Goal: Transaction & Acquisition: Purchase product/service

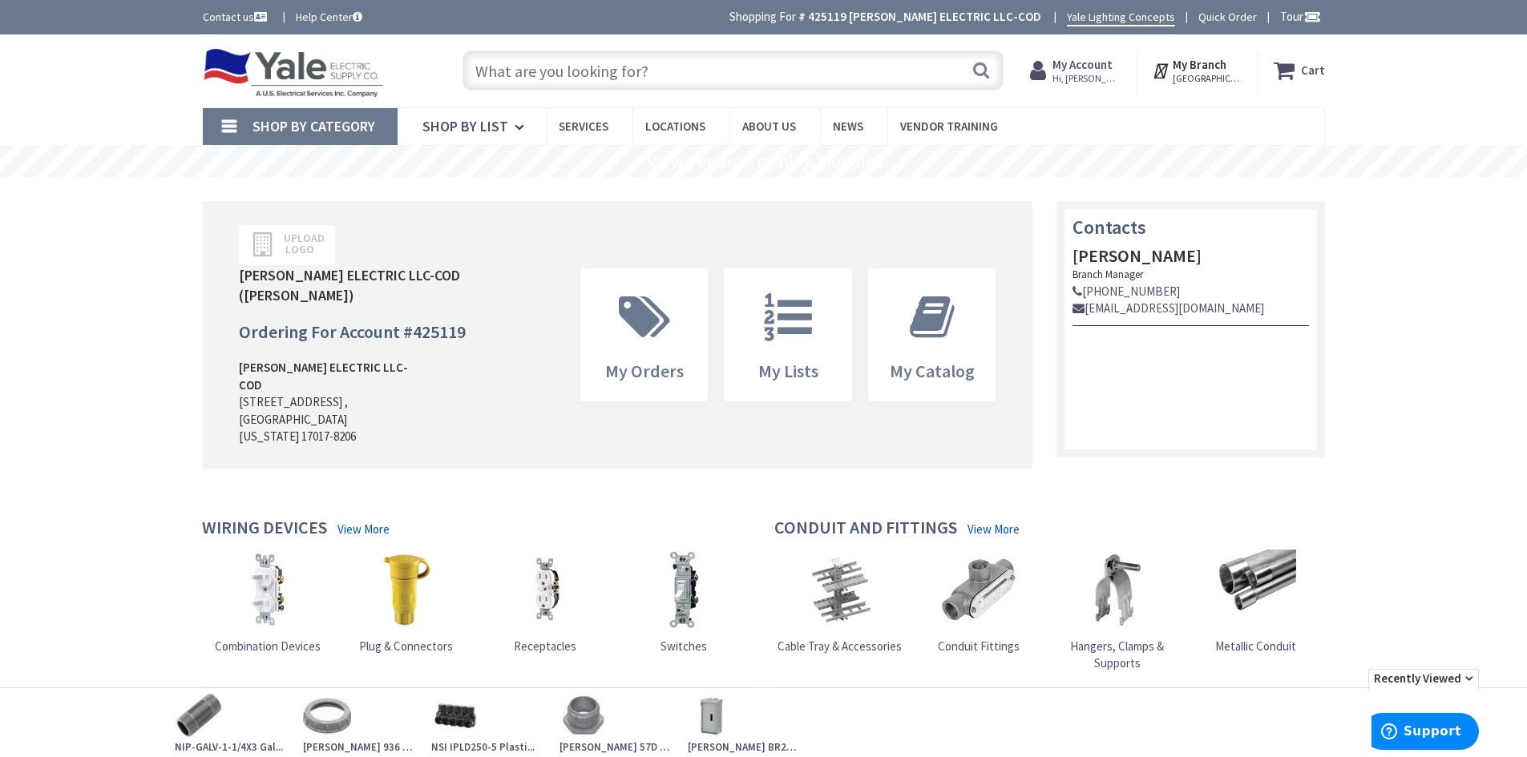
click at [1082, 67] on strong "My Account" at bounding box center [1082, 64] width 60 height 15
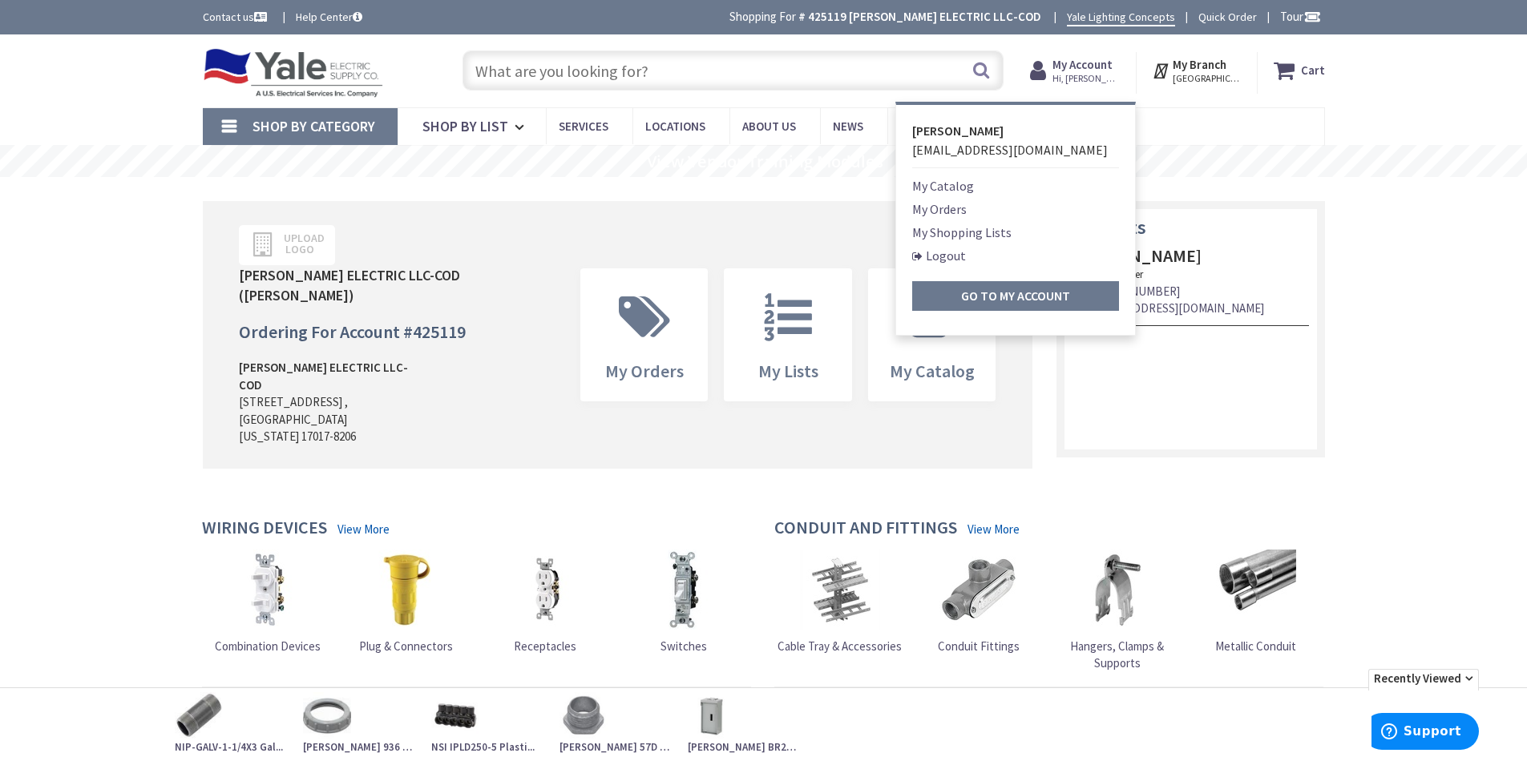
click at [939, 232] on link "My Shopping Lists" at bounding box center [961, 232] width 99 height 19
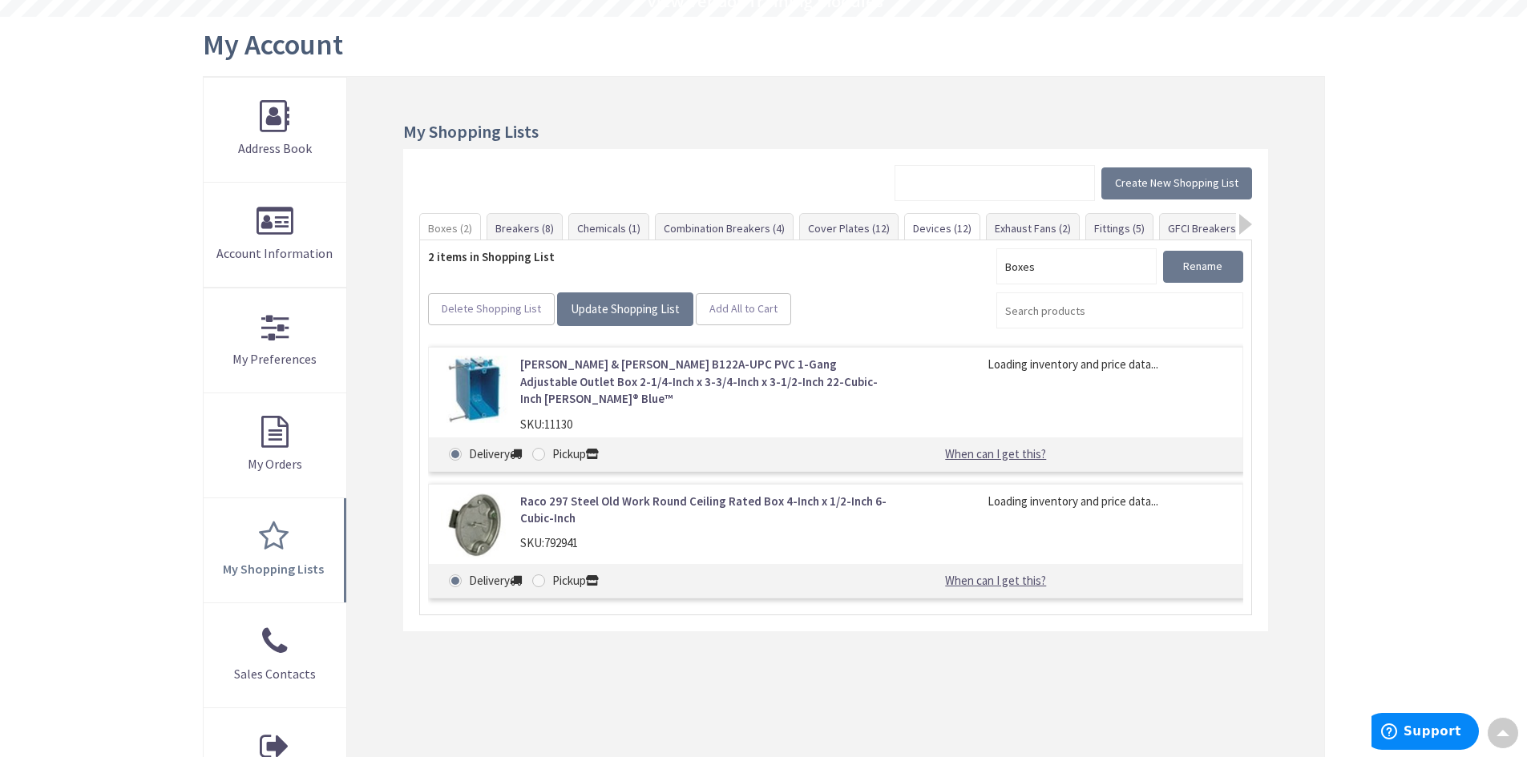
click at [941, 232] on link "Devices (12)" at bounding box center [942, 228] width 75 height 29
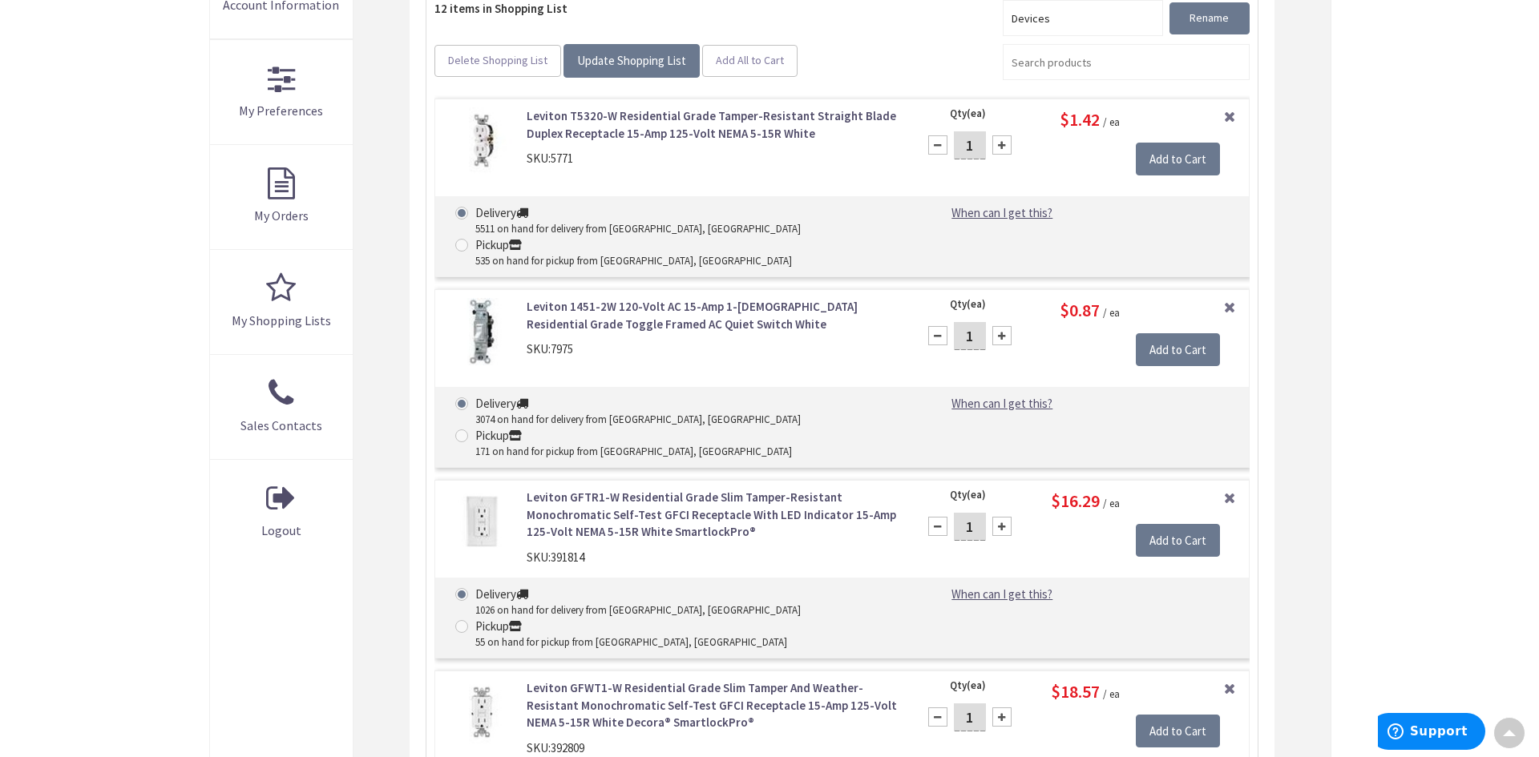
scroll to position [489, 0]
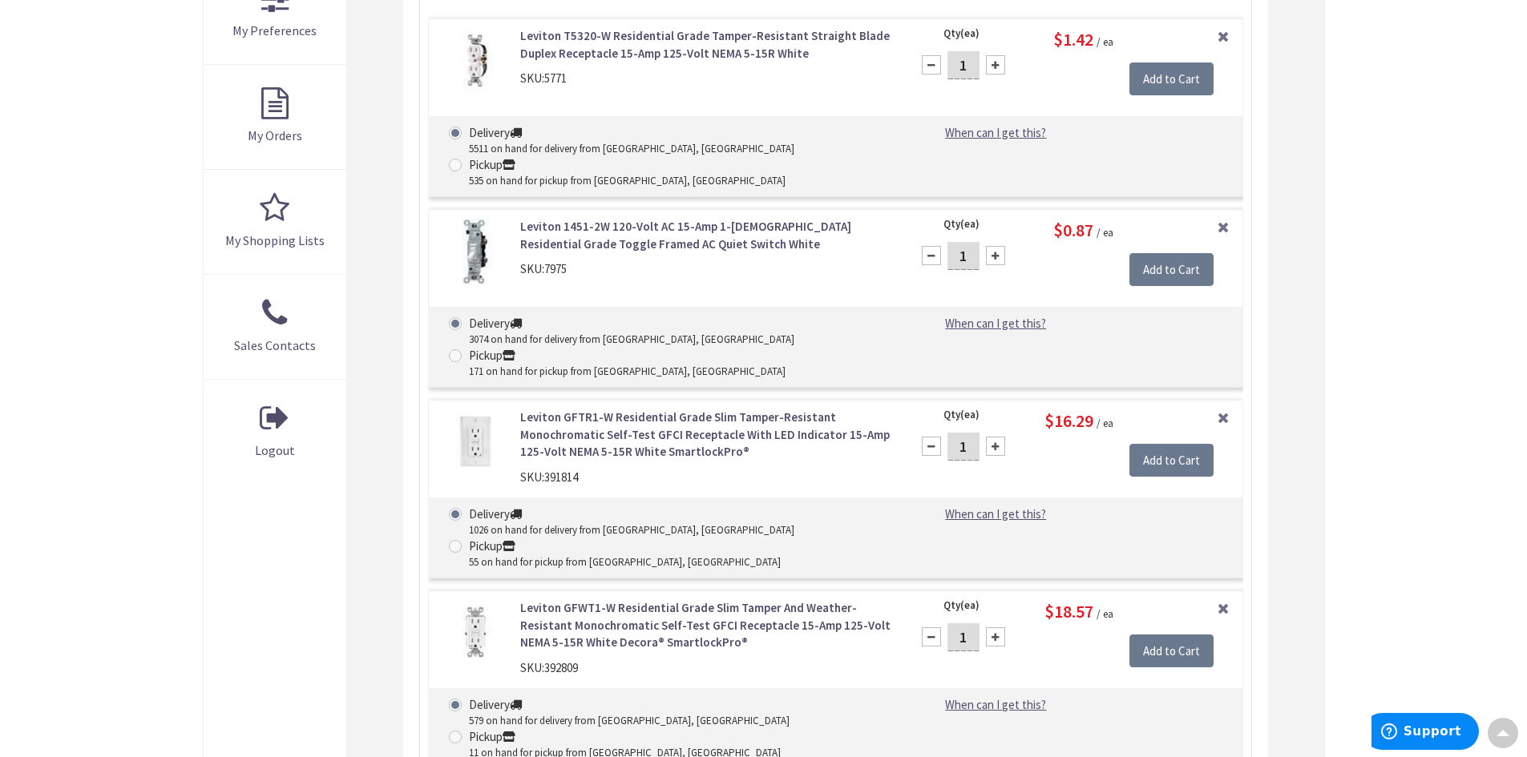
click at [973, 433] on input "1" at bounding box center [963, 447] width 32 height 28
type input "10"
click at [1157, 444] on input "Add to Cart" at bounding box center [1171, 461] width 84 height 34
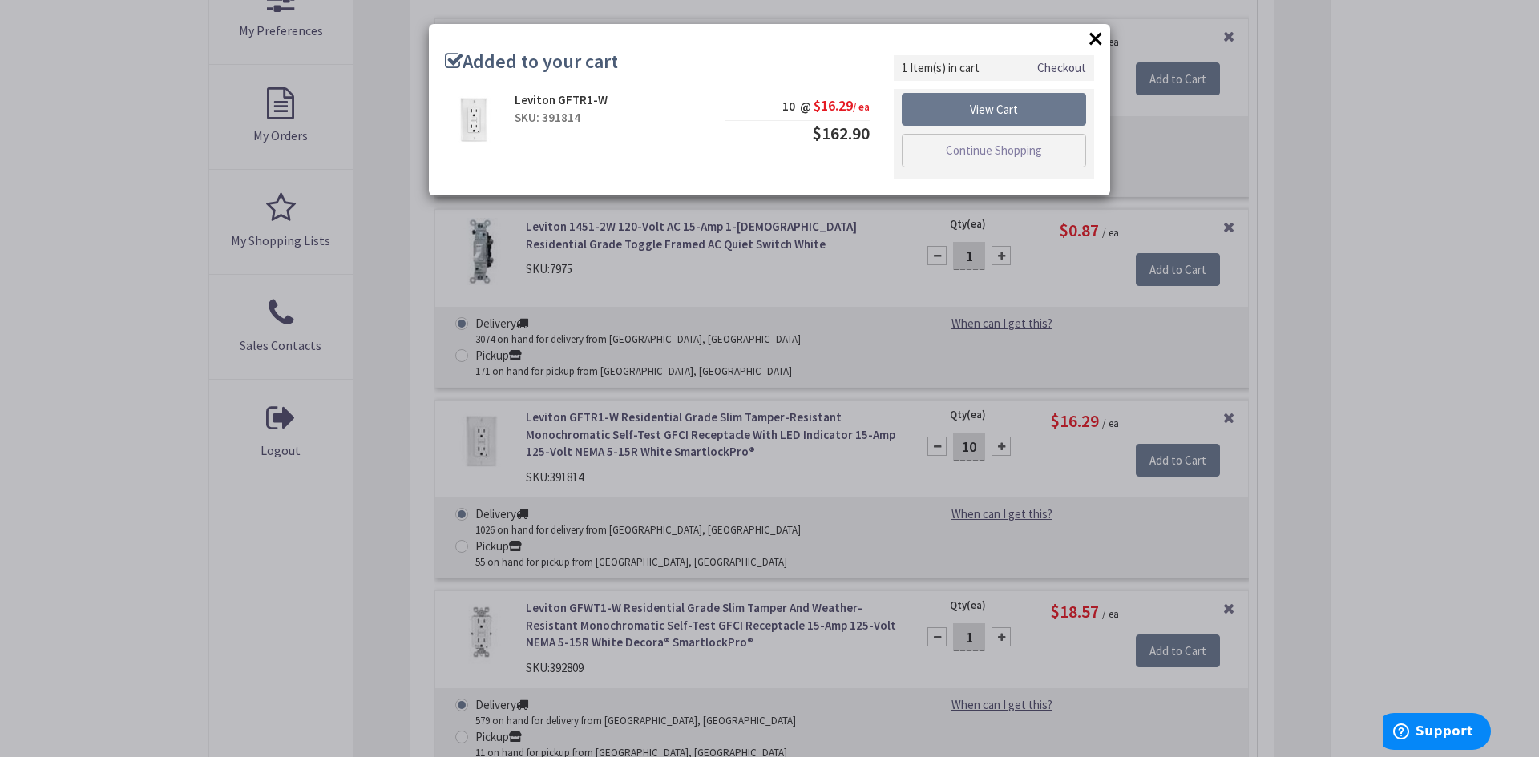
click at [1092, 46] on button "×" at bounding box center [1096, 38] width 24 height 24
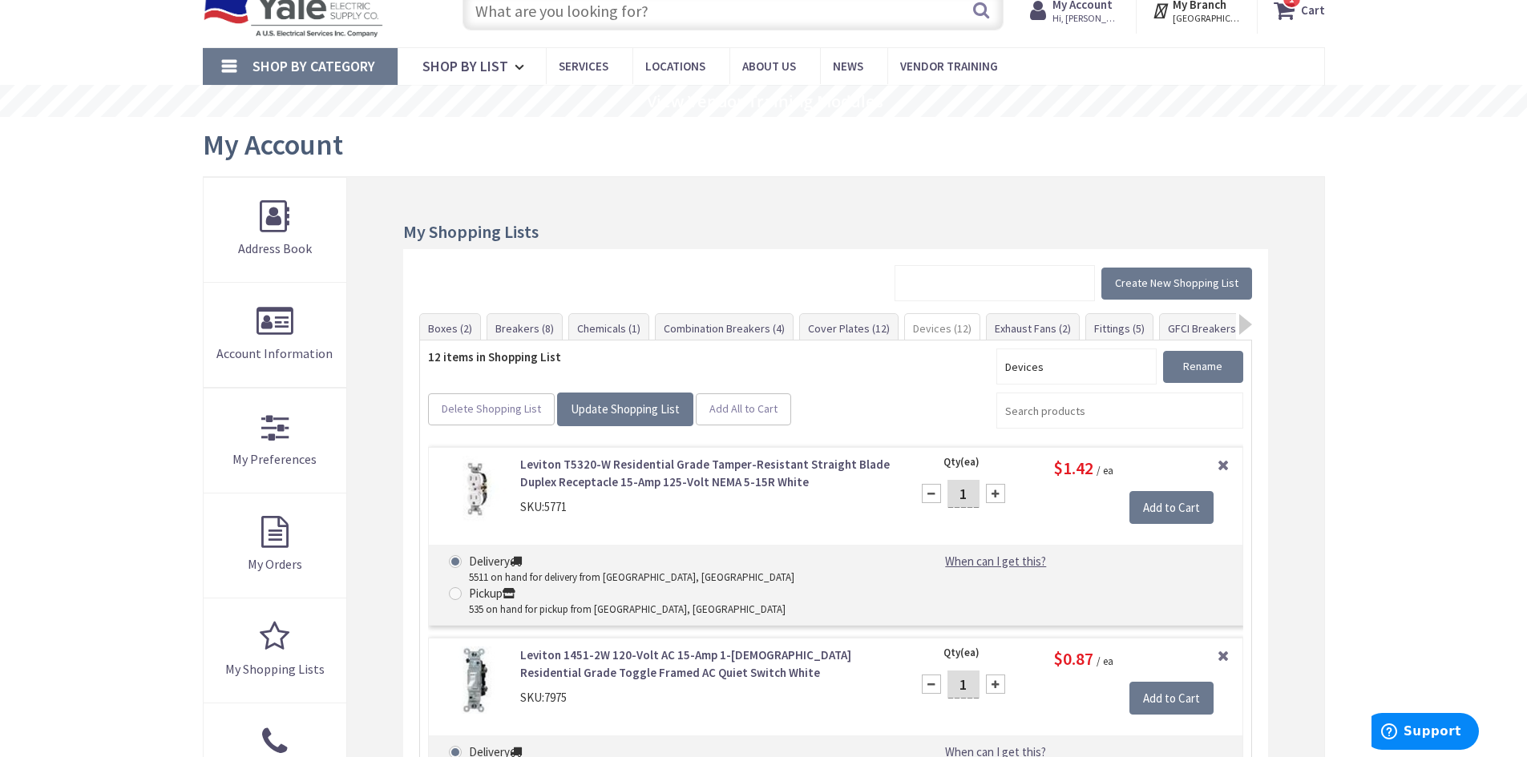
scroll to position [88, 0]
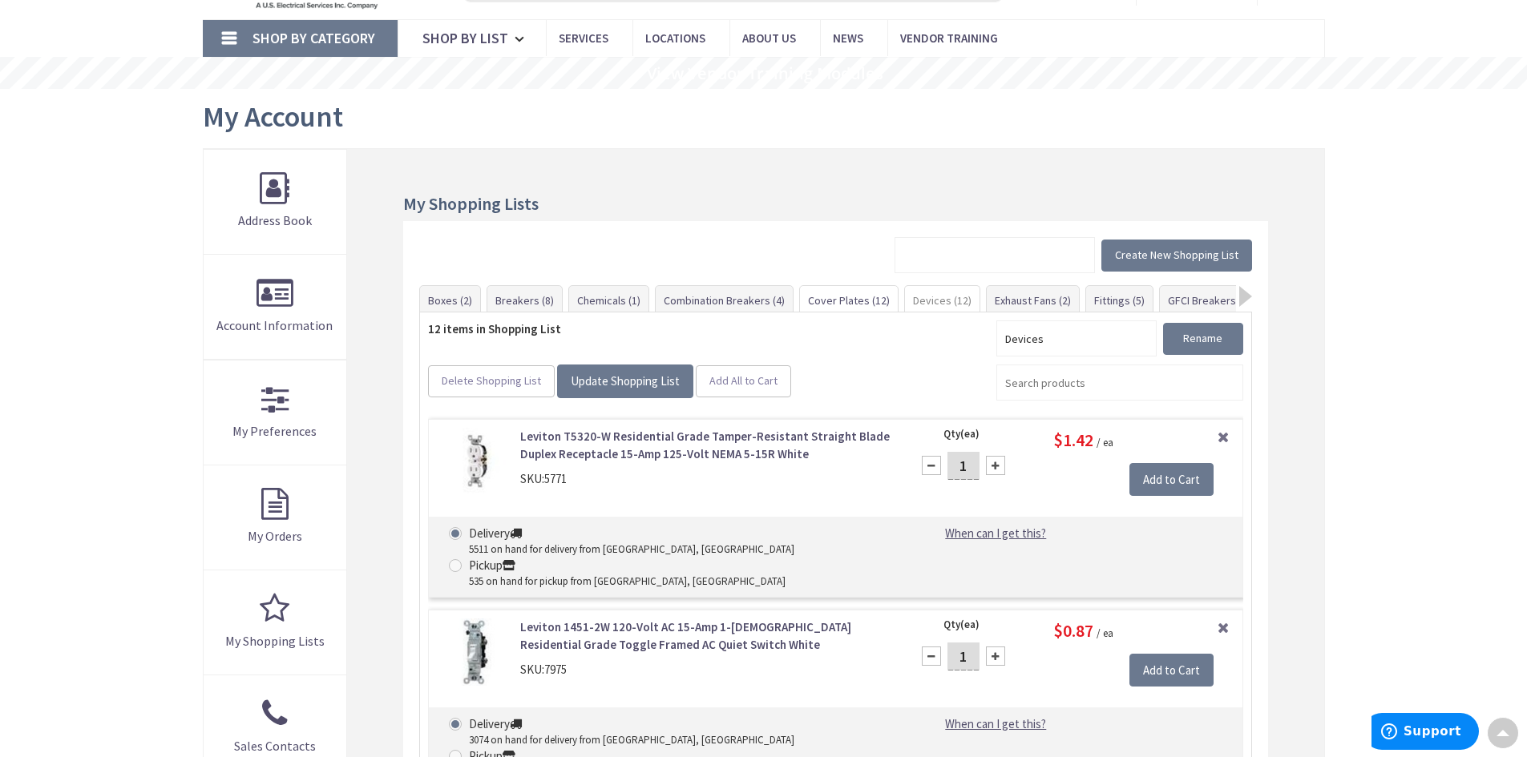
click at [826, 299] on link "Cover Plates (12)" at bounding box center [849, 300] width 98 height 29
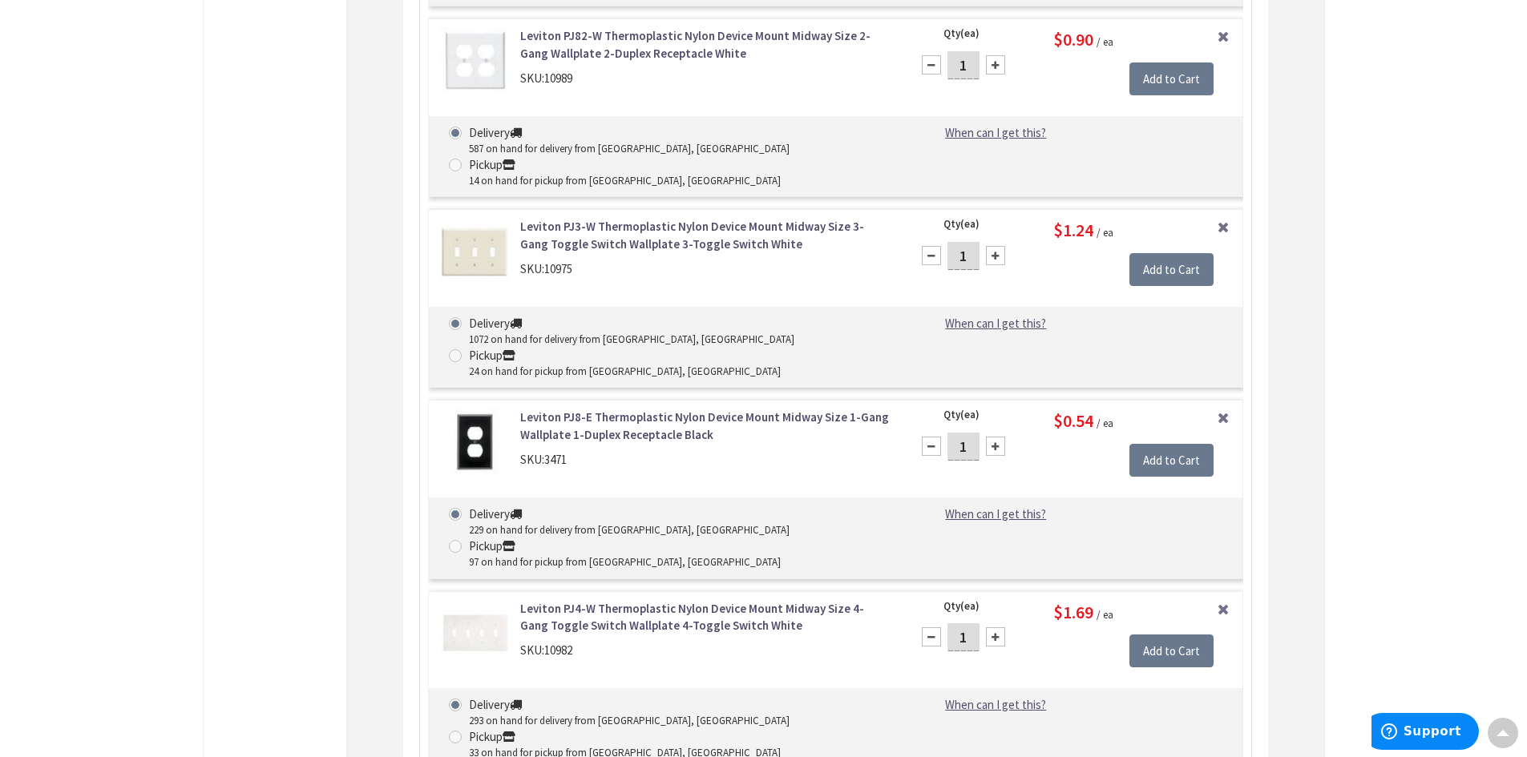
scroll to position [1254, 0]
click at [969, 621] on input "1" at bounding box center [963, 635] width 32 height 28
type input "10"
click at [1156, 632] on input "Add to Cart" at bounding box center [1171, 649] width 84 height 34
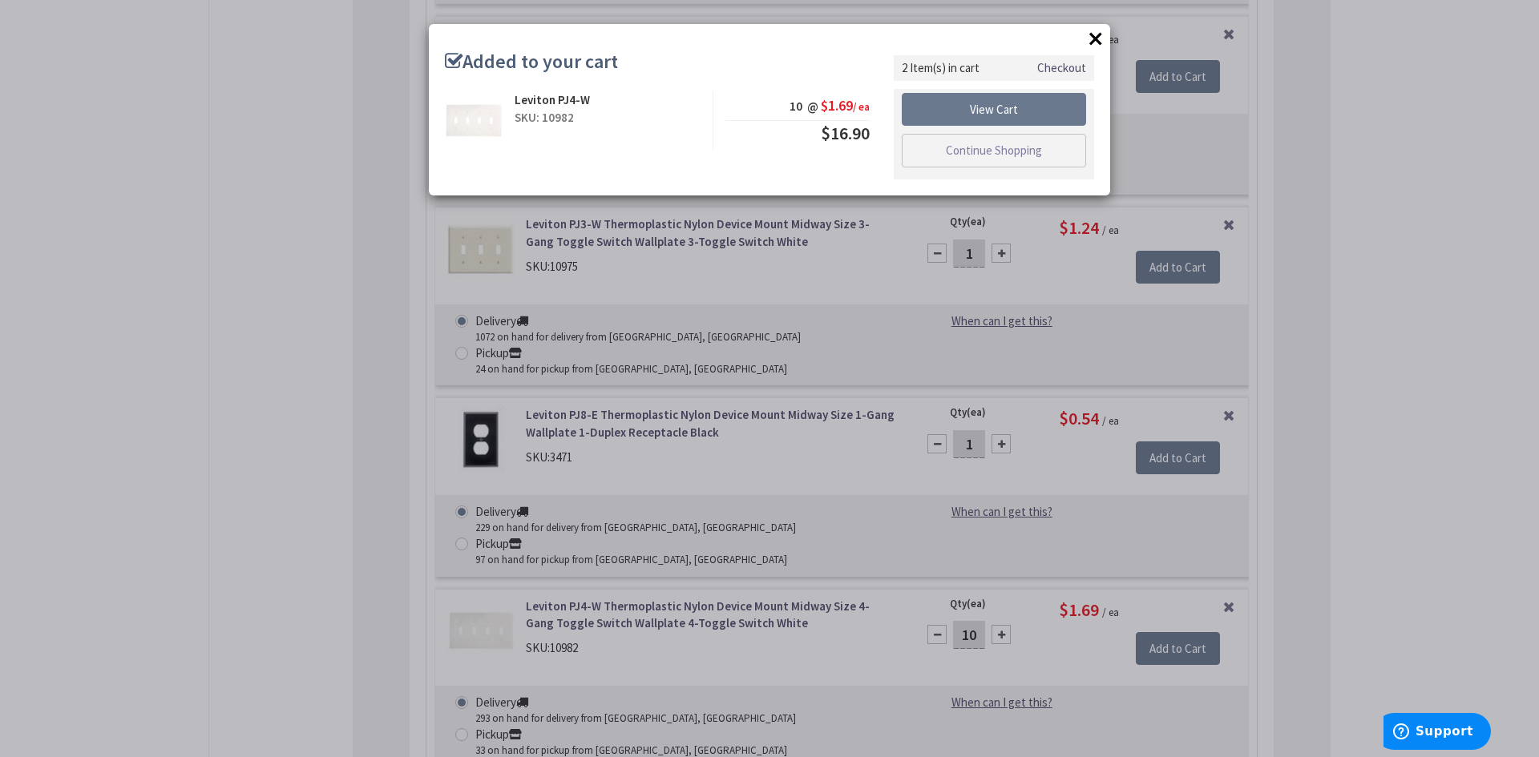
click at [1100, 39] on button "×" at bounding box center [1096, 38] width 24 height 24
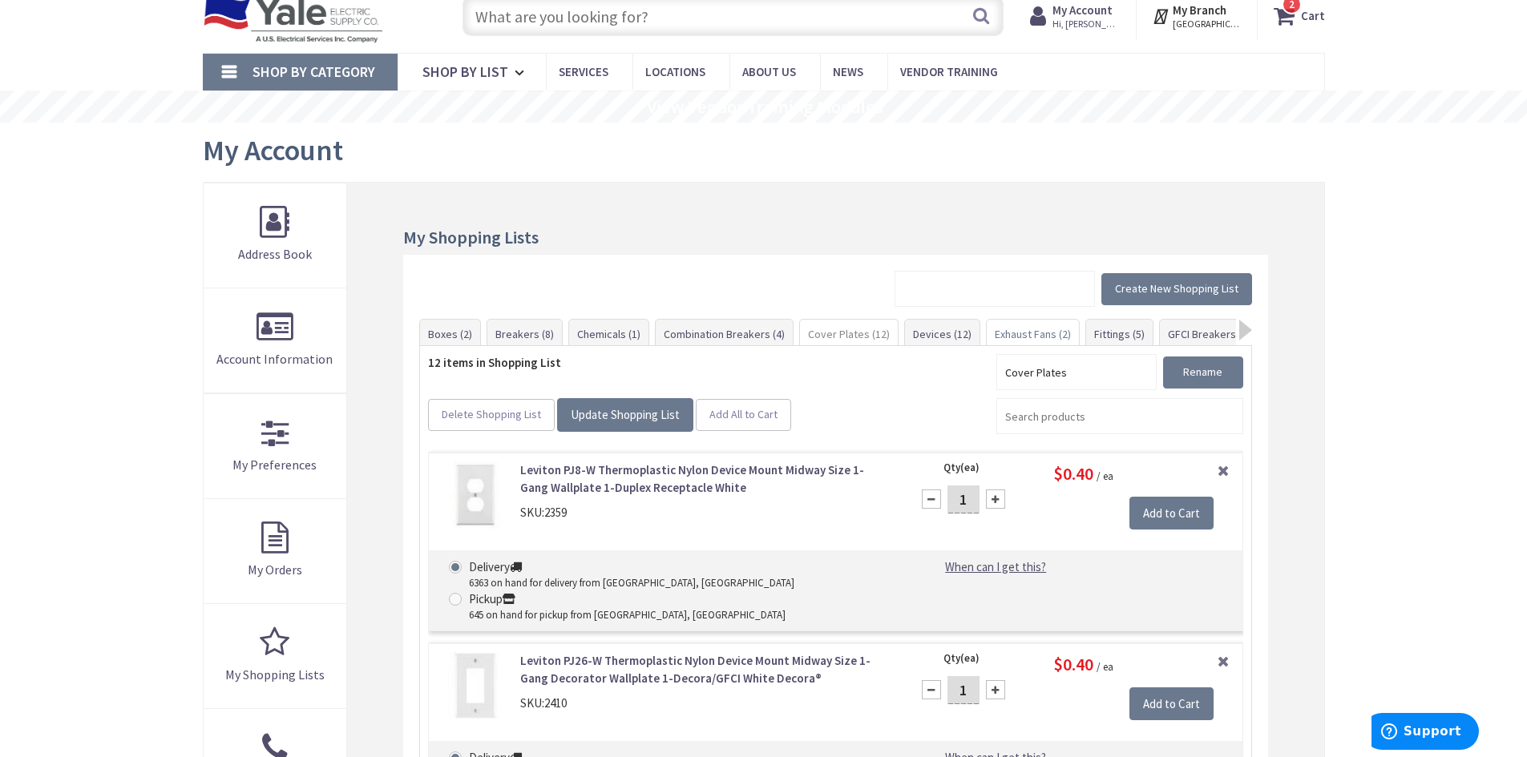
scroll to position [80, 0]
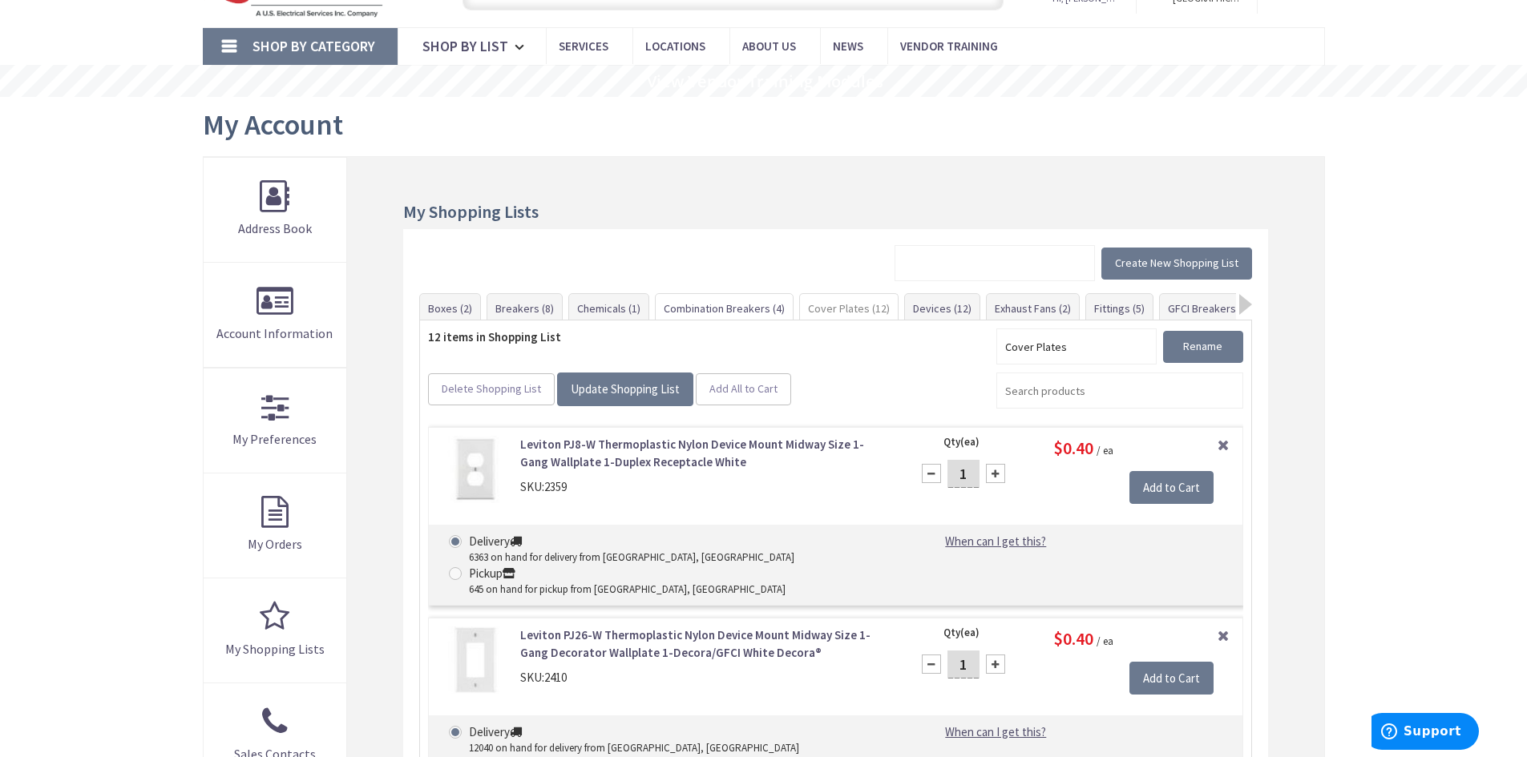
click at [719, 303] on link "Combination Breakers (4)" at bounding box center [724, 308] width 137 height 29
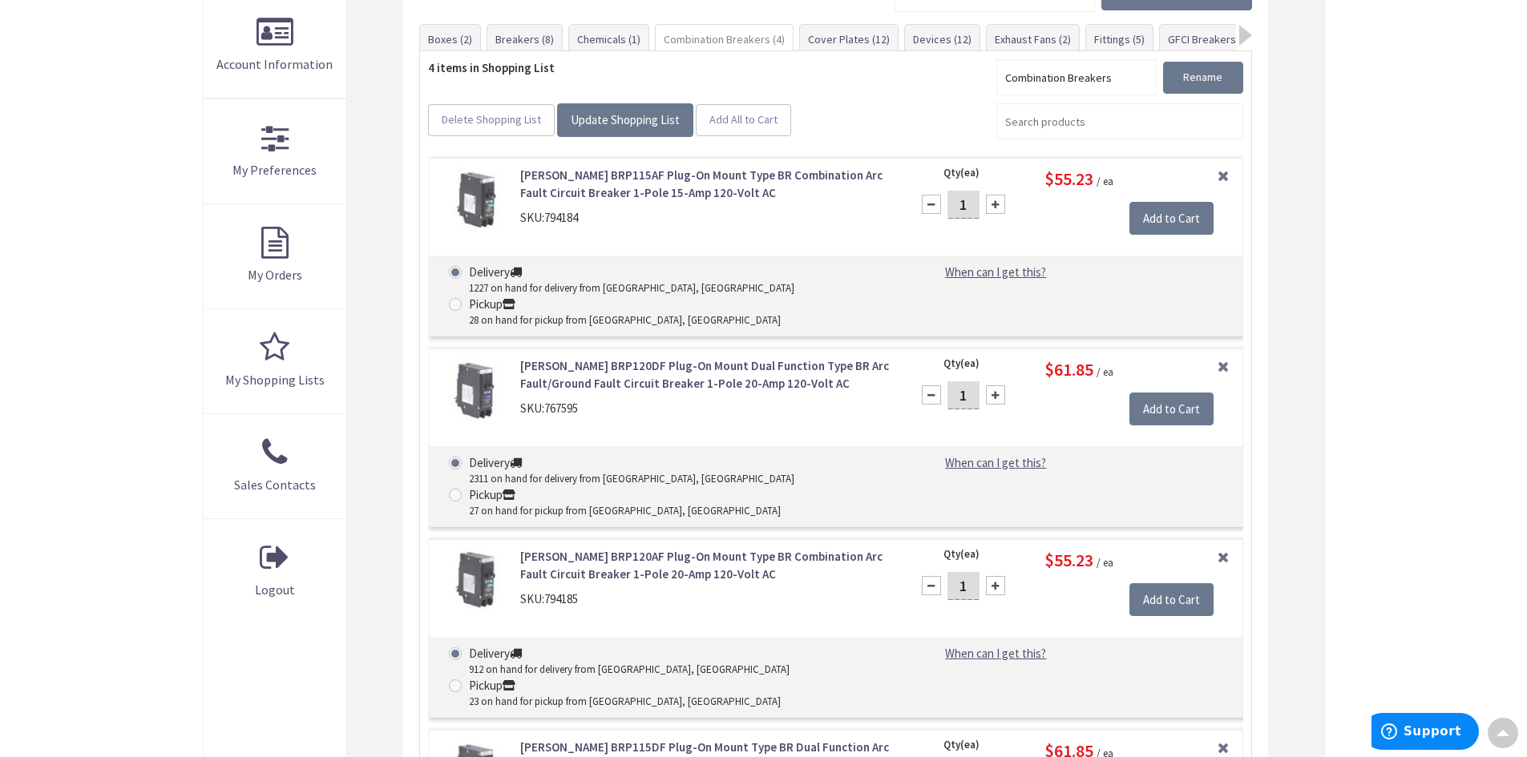
click at [966, 203] on input "1" at bounding box center [963, 205] width 32 height 28
type input "10"
click at [1195, 212] on input "Add to Cart" at bounding box center [1171, 219] width 84 height 34
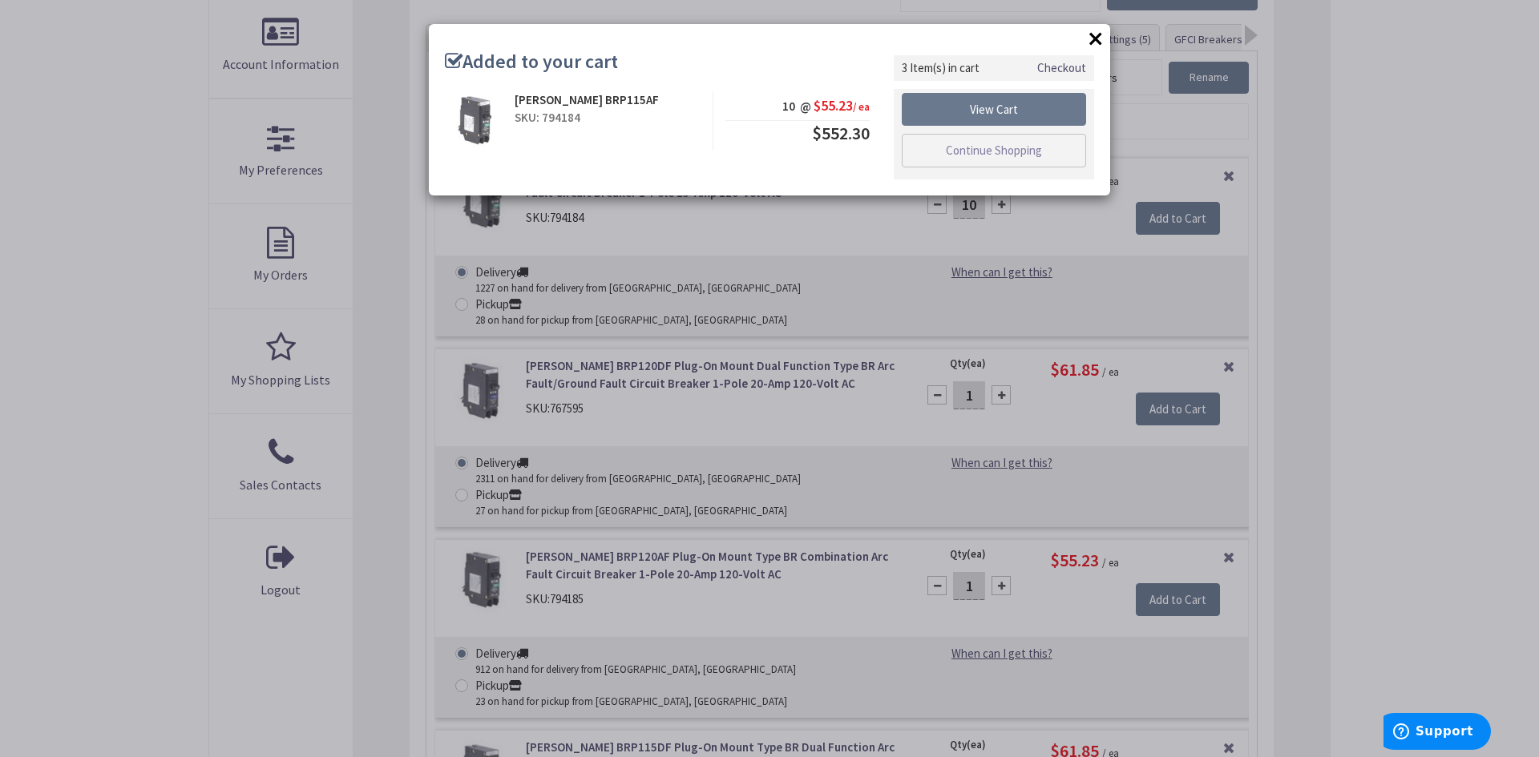
click at [1095, 34] on button "×" at bounding box center [1096, 38] width 24 height 24
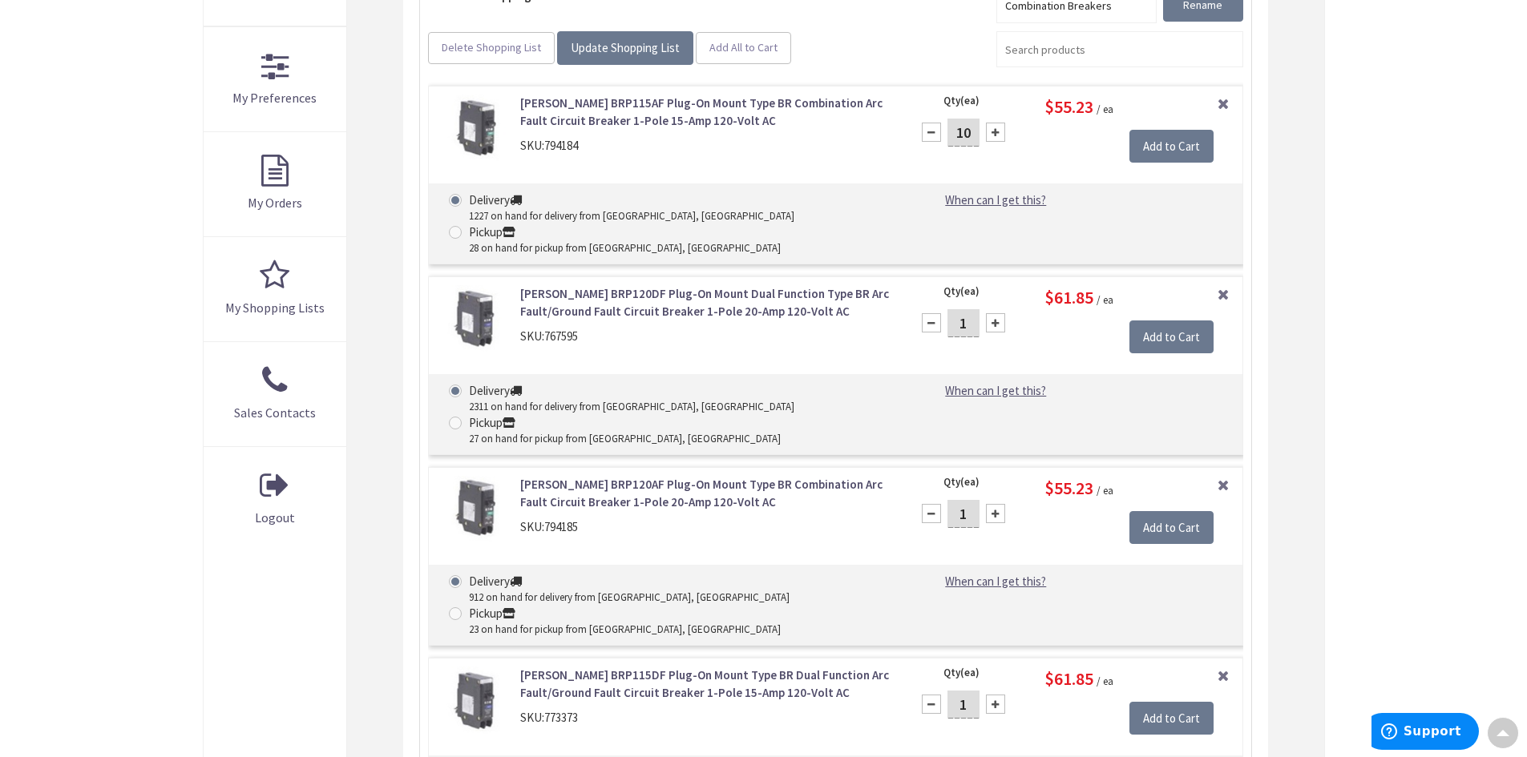
scroll to position [430, 0]
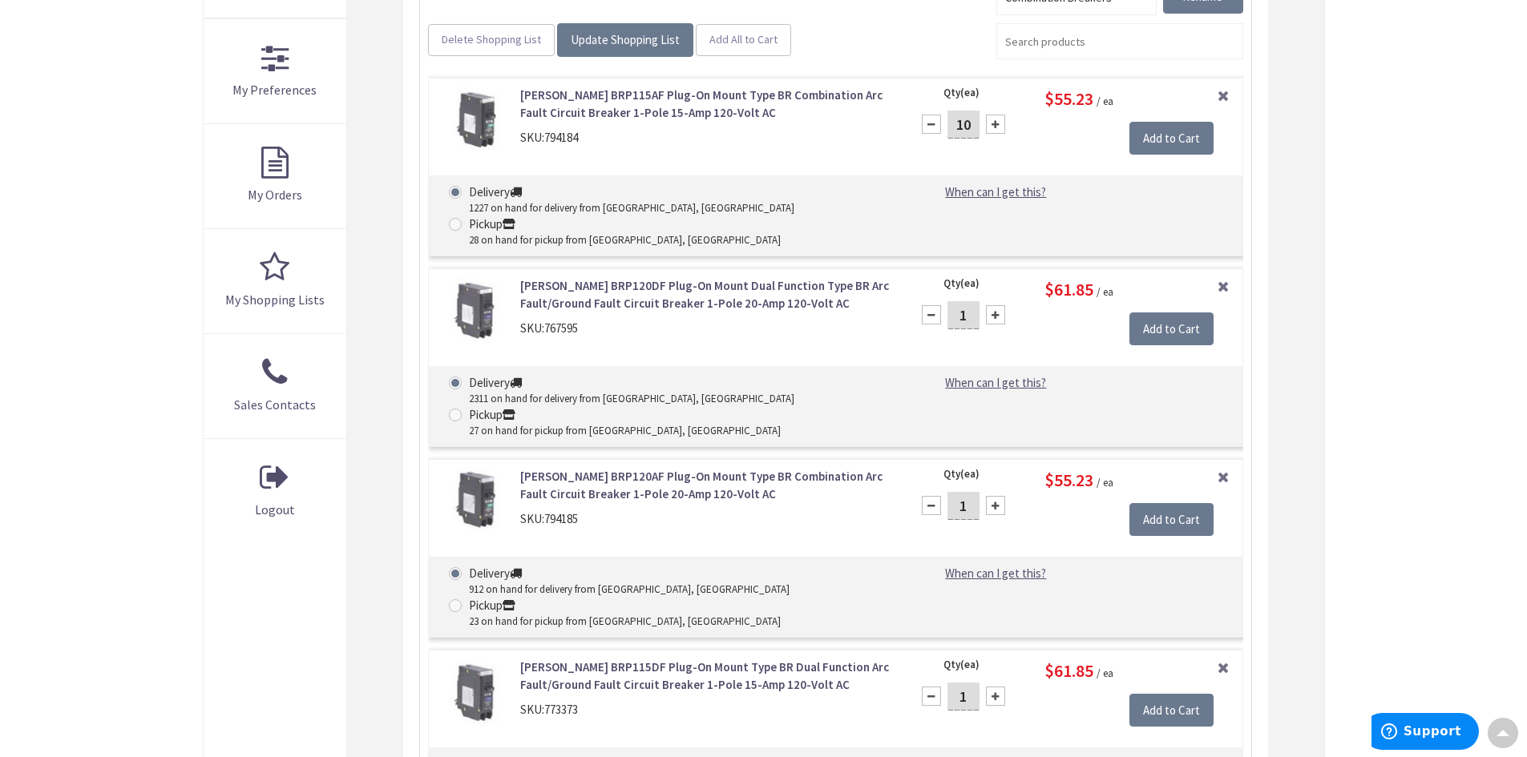
click at [970, 492] on input "1" at bounding box center [963, 506] width 32 height 28
type input "10"
click at [1148, 503] on input "Add to Cart" at bounding box center [1171, 520] width 84 height 34
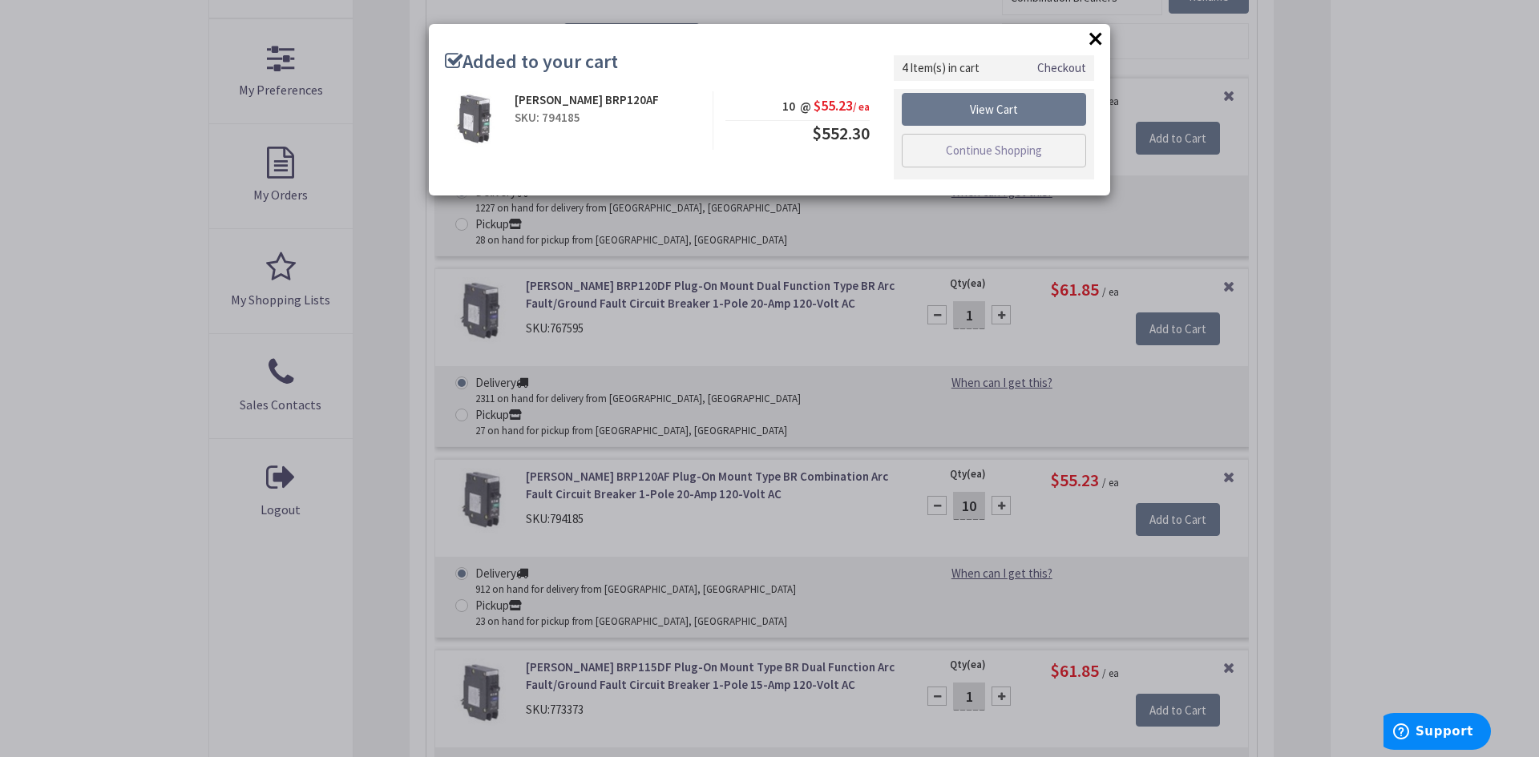
click at [1099, 34] on button "×" at bounding box center [1096, 38] width 24 height 24
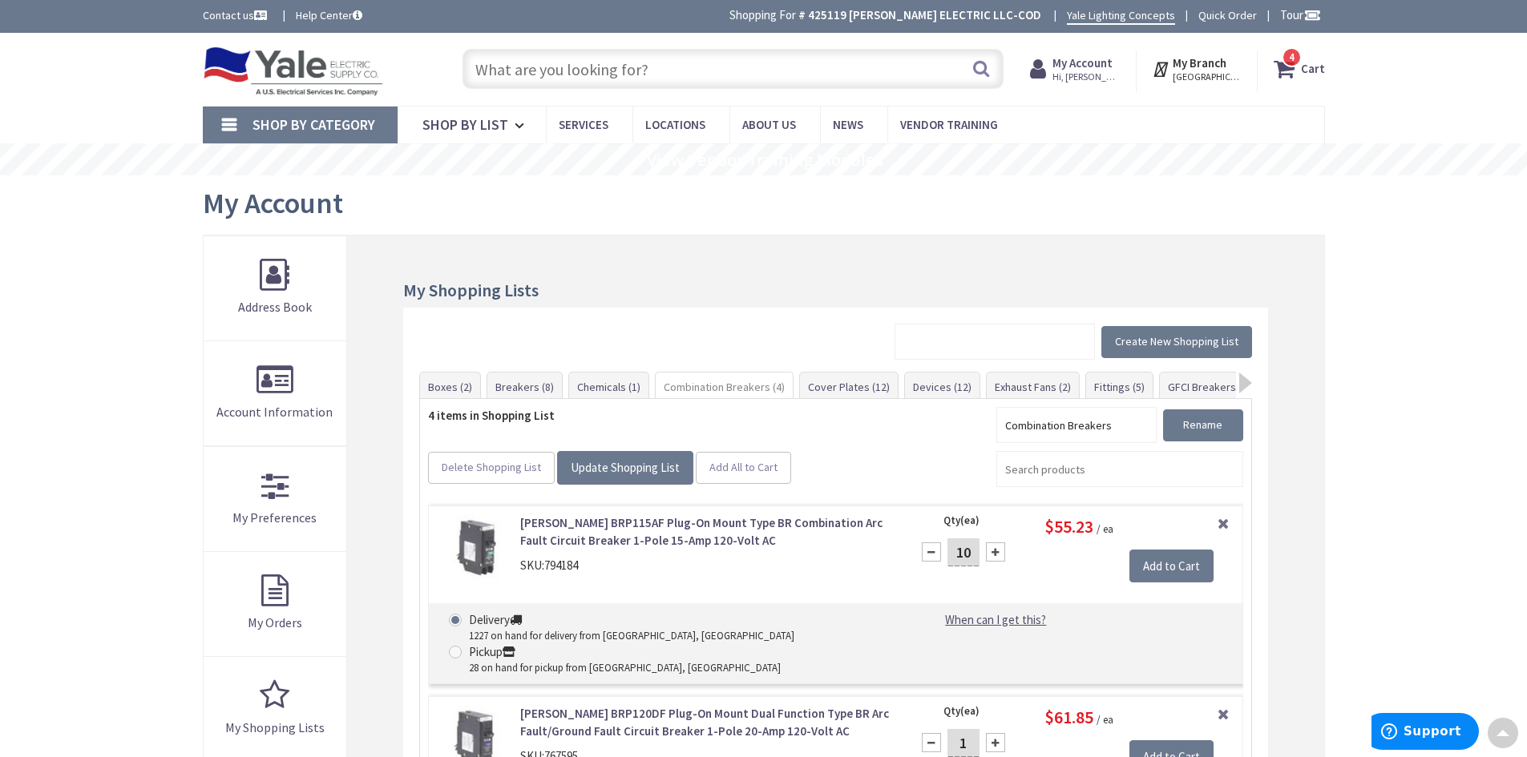
scroll to position [0, 0]
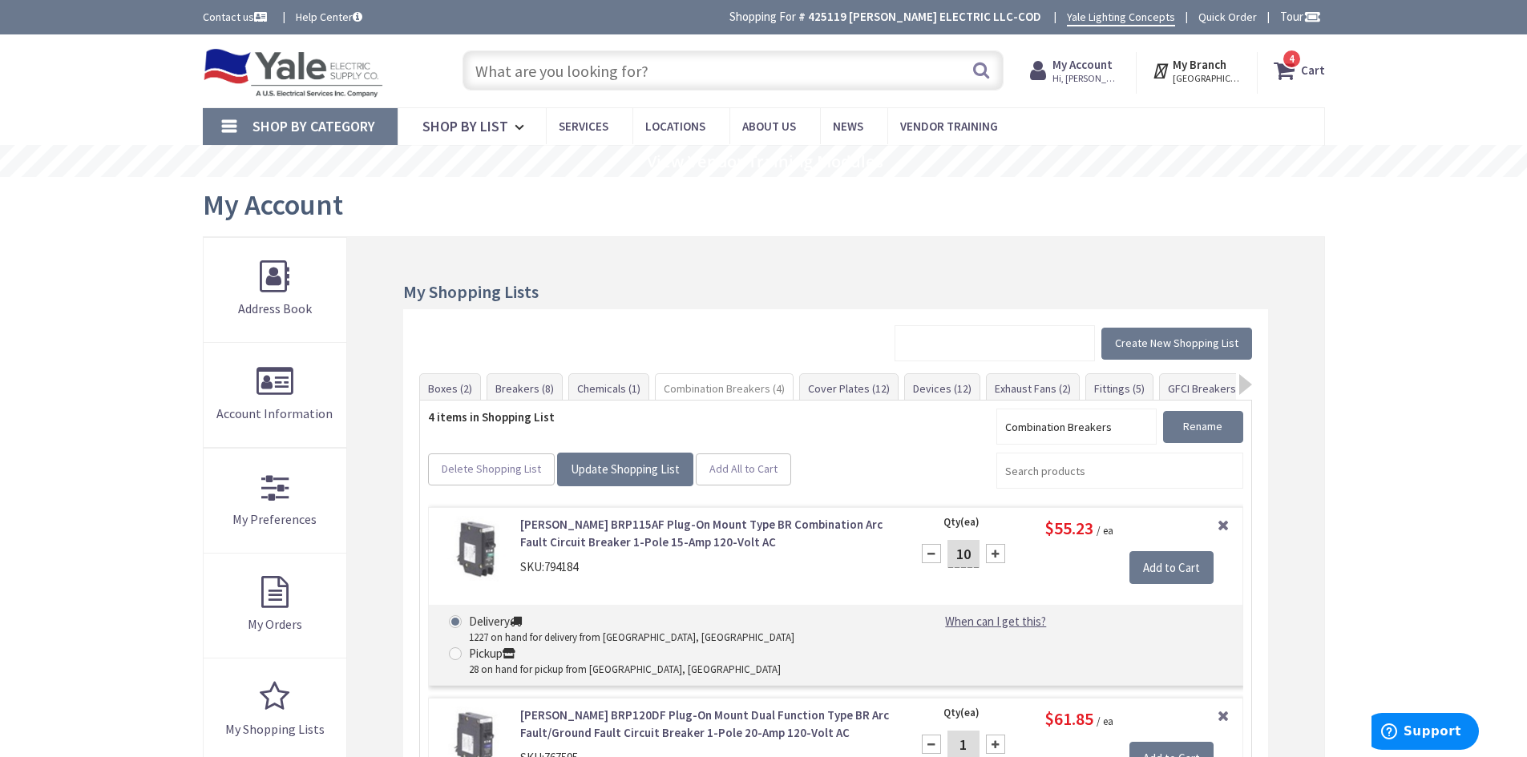
click at [1299, 68] on icon at bounding box center [1286, 70] width 27 height 29
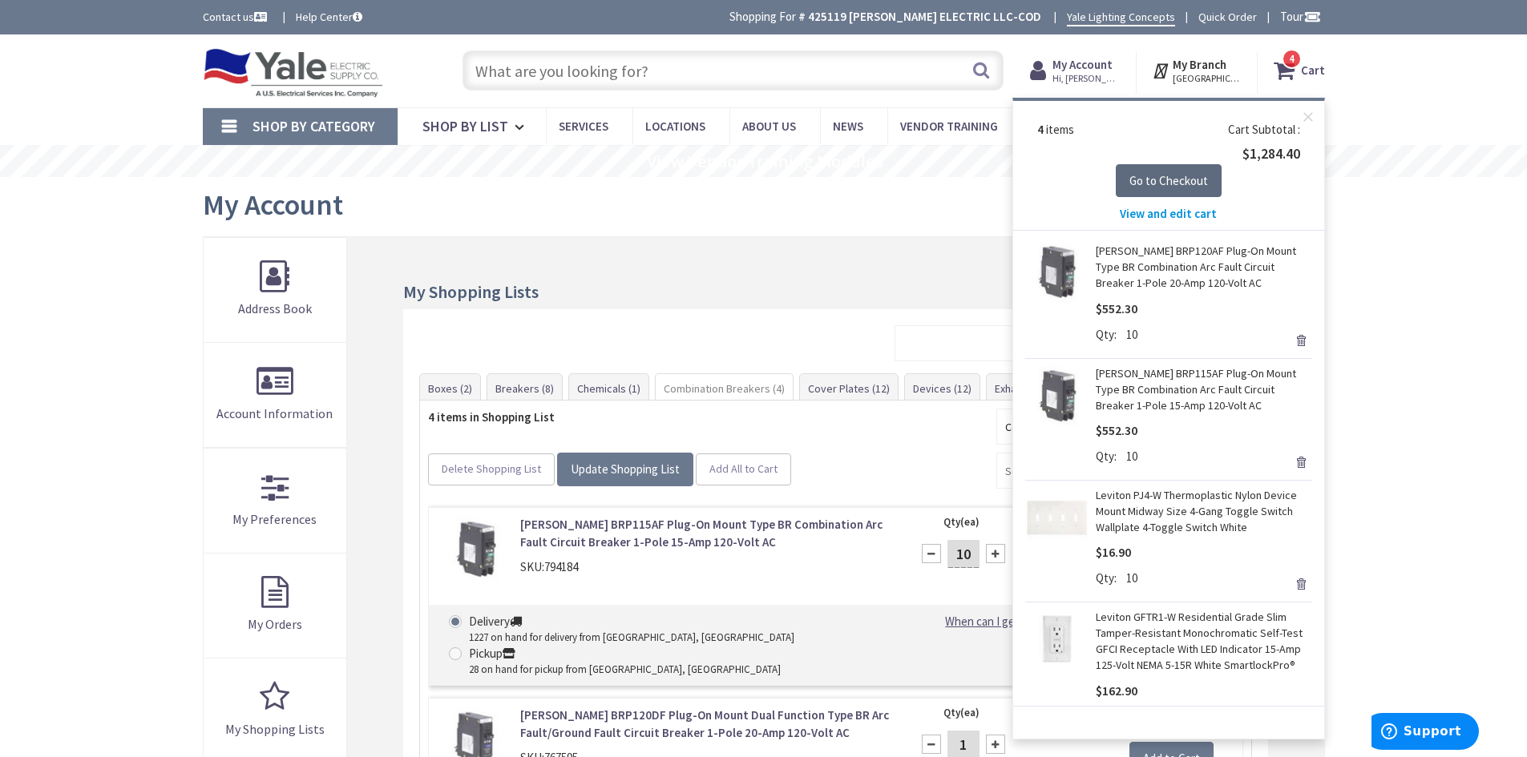
click at [1164, 173] on span "Go to Checkout" at bounding box center [1168, 180] width 79 height 15
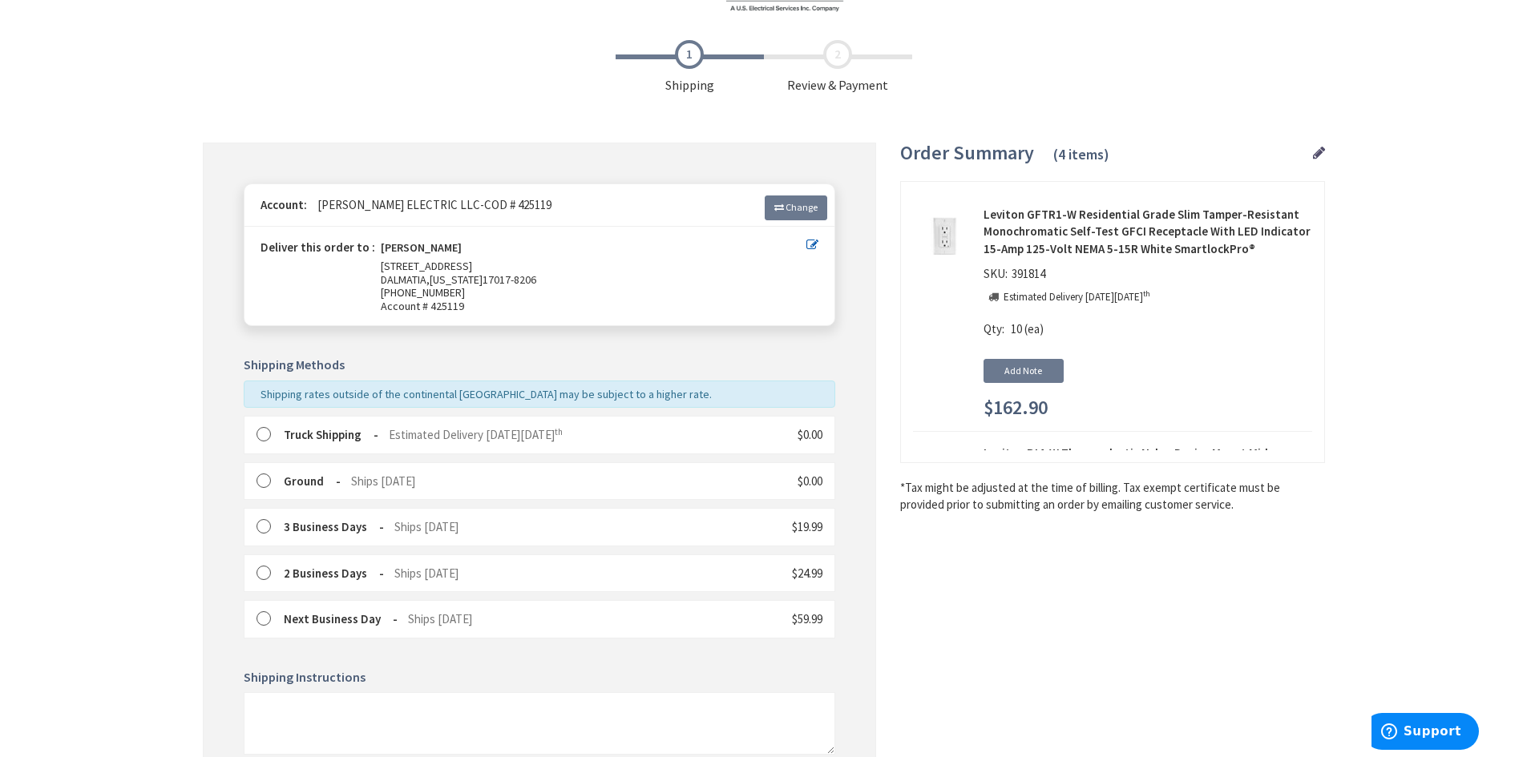
scroll to position [80, 0]
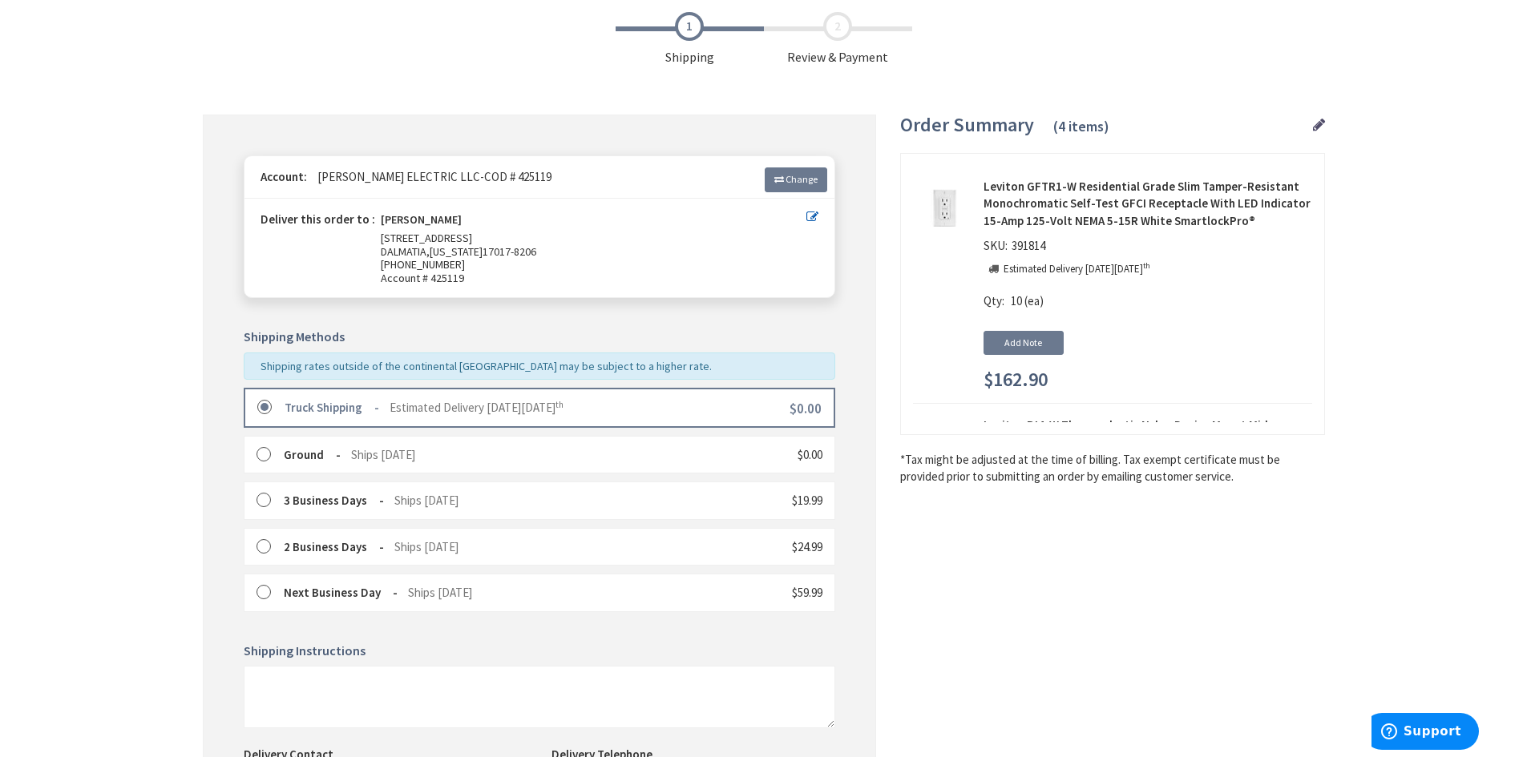
click at [263, 406] on label at bounding box center [269, 408] width 25 height 16
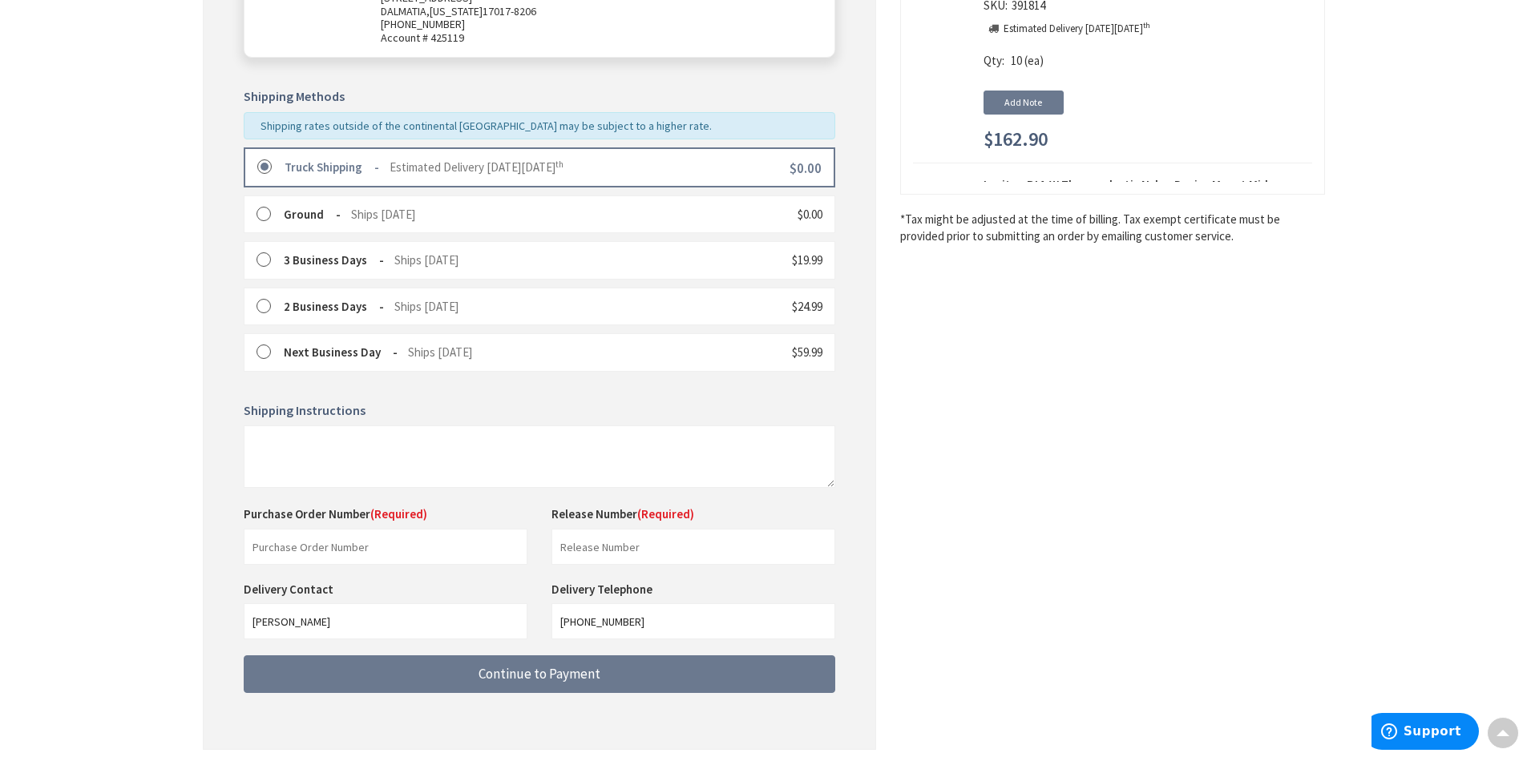
scroll to position [381, 0]
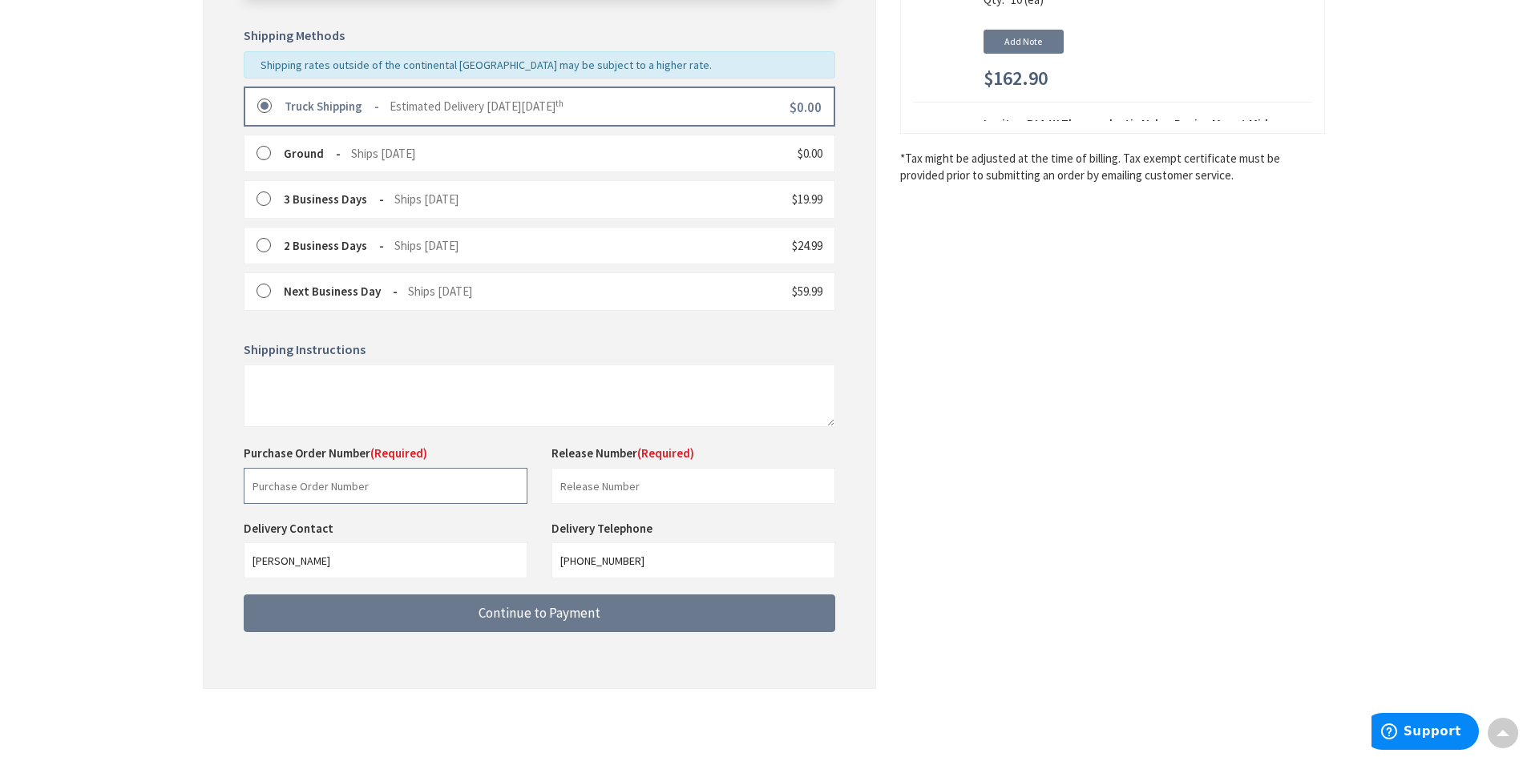
click at [344, 486] on input "text" at bounding box center [386, 486] width 284 height 36
type input "Stock"
drag, startPoint x: 595, startPoint y: 486, endPoint x: 608, endPoint y: 490, distance: 13.2
click at [595, 486] on input "text" at bounding box center [693, 486] width 284 height 36
type input "Stock"
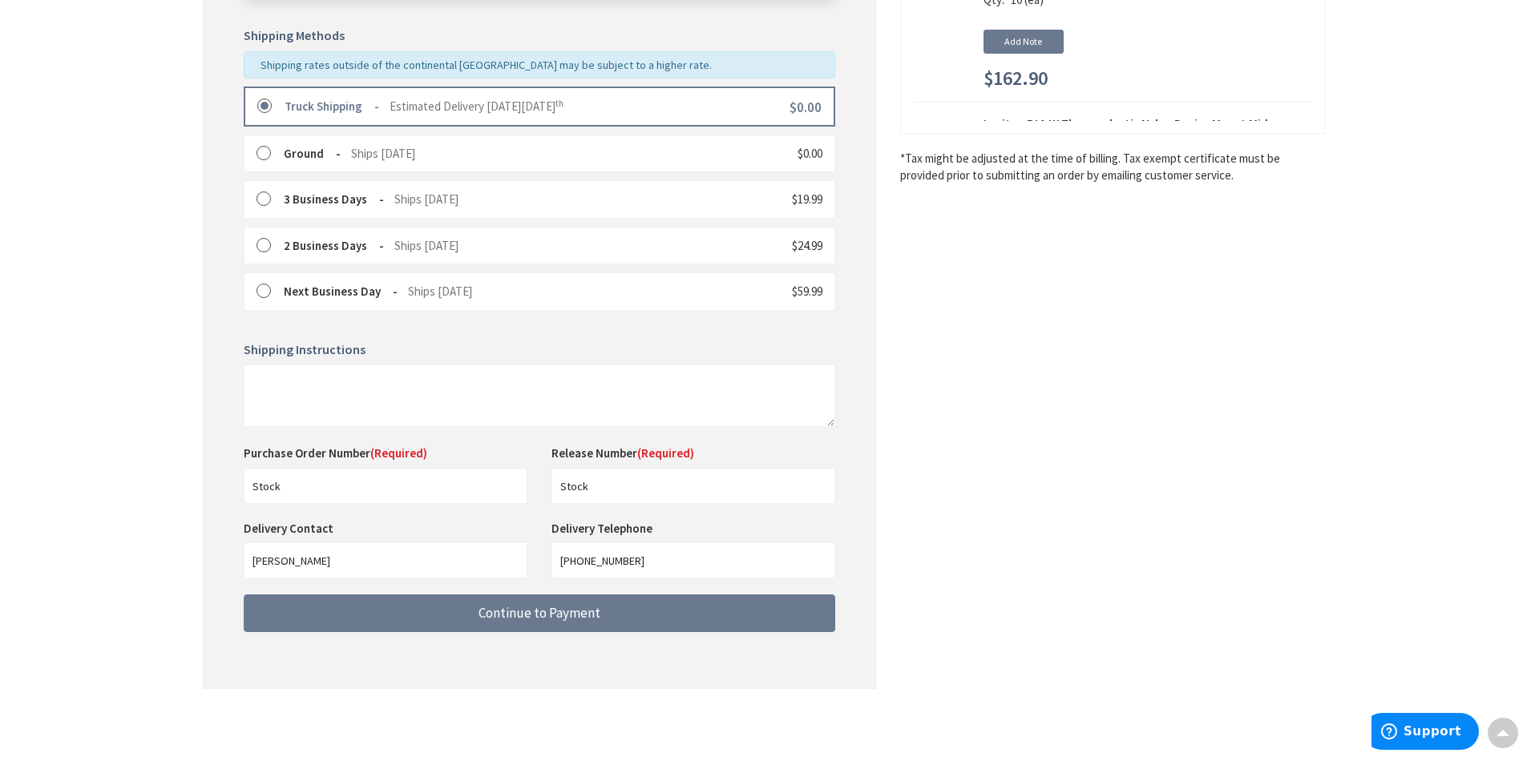
click at [1021, 515] on div "Shipping Review & Payment Estimated Total $1,284.40 4 Some items on your order …" at bounding box center [764, 204] width 1122 height 1003
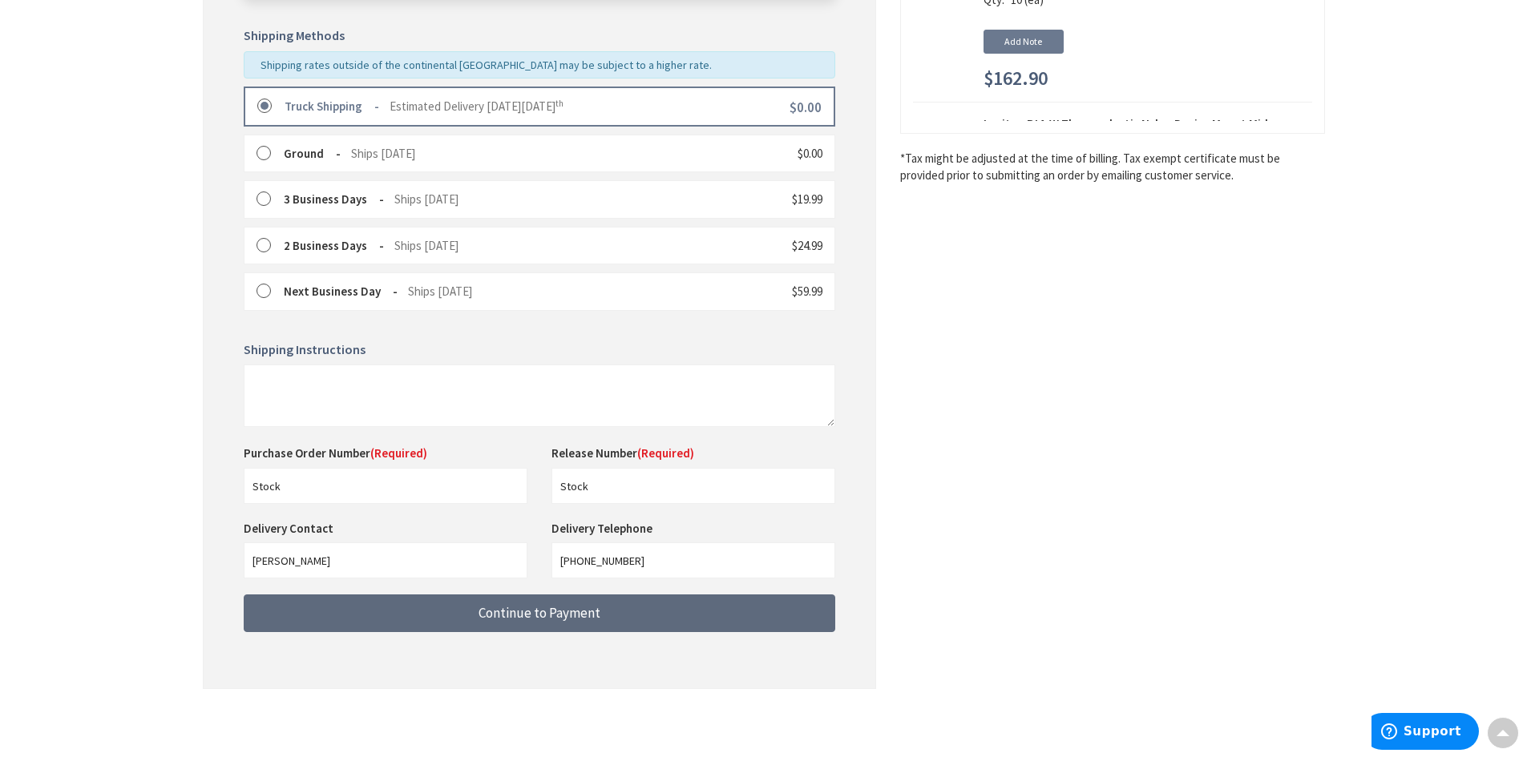
click at [553, 609] on span "Continue to Payment" at bounding box center [539, 613] width 122 height 18
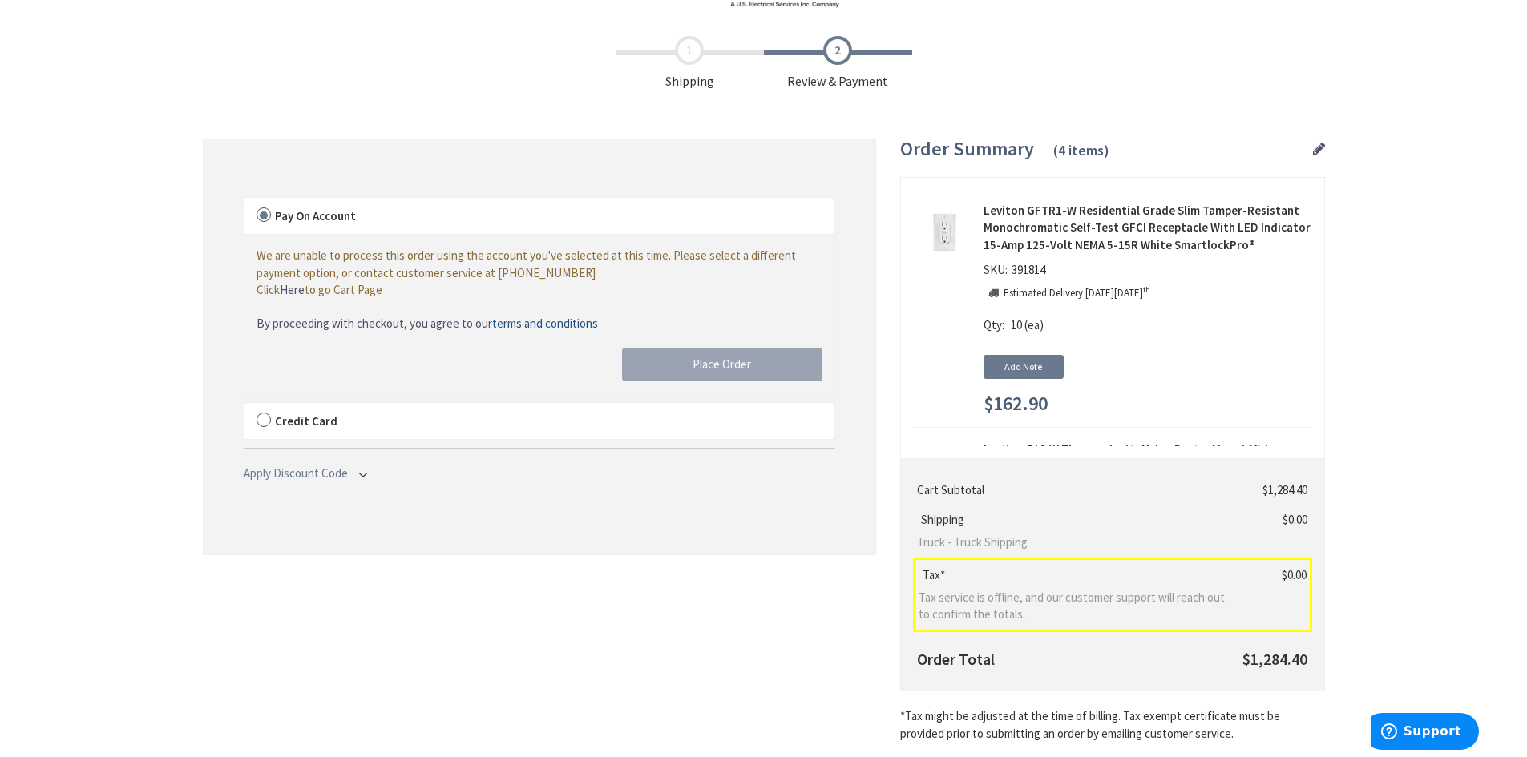
scroll to position [80, 0]
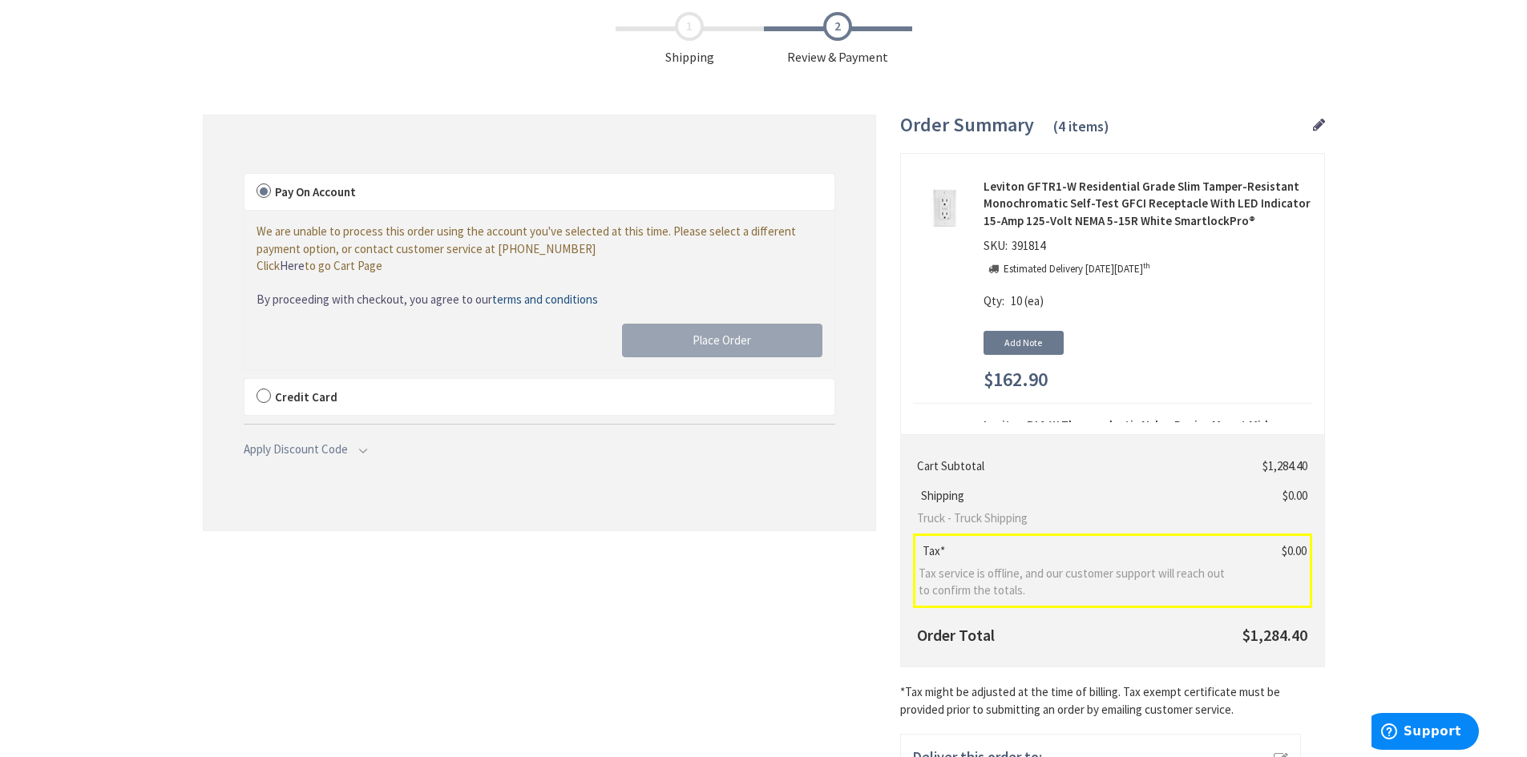
click at [261, 393] on label "Credit Card" at bounding box center [539, 397] width 590 height 37
click at [244, 382] on input "Credit Card" at bounding box center [244, 382] width 0 height 0
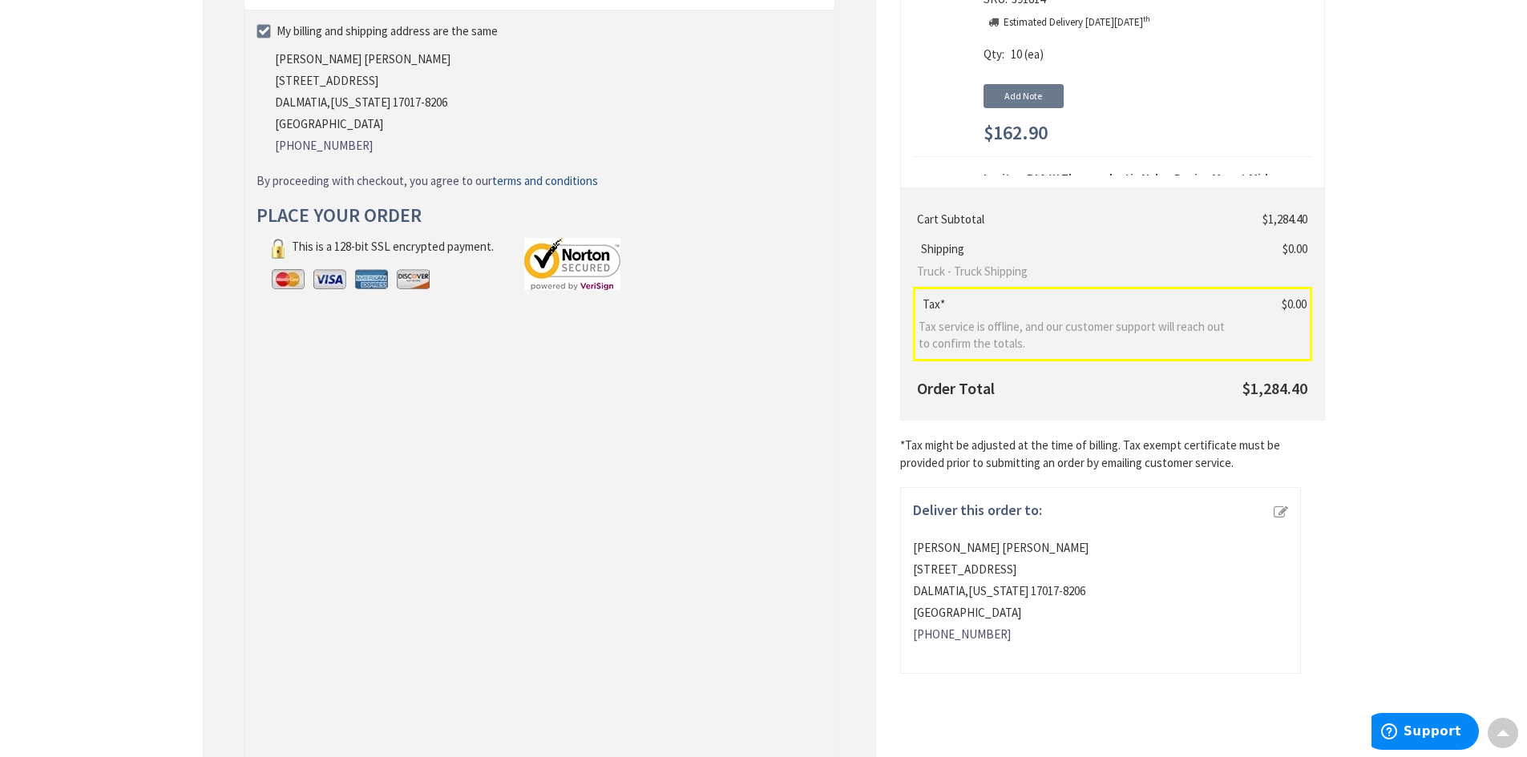
scroll to position [321, 0]
